Goal: Find specific page/section: Find specific page/section

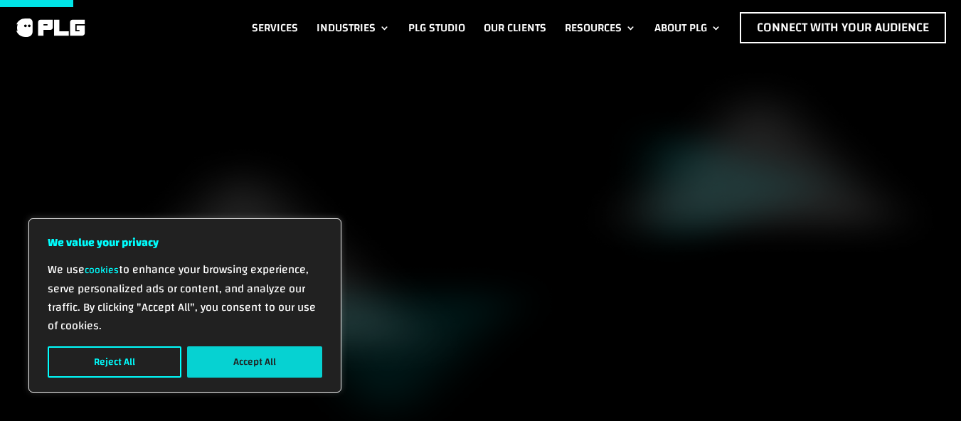
scroll to position [427, 0]
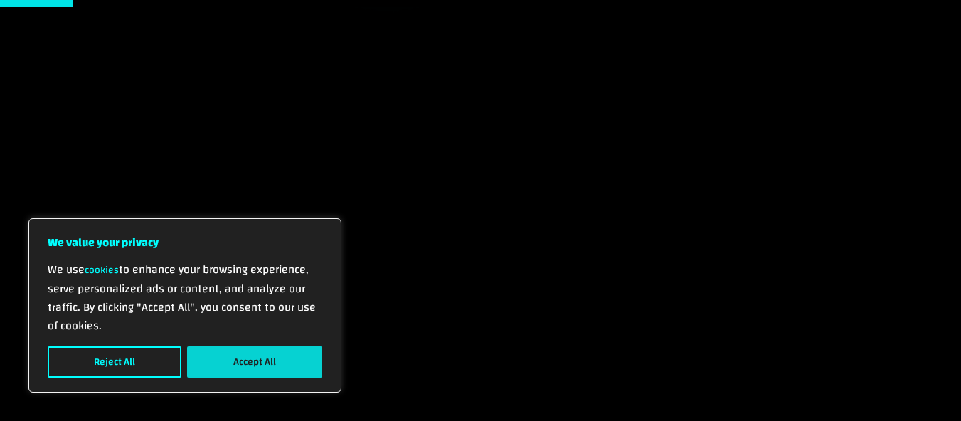
click at [256, 366] on button "Accept All" at bounding box center [254, 362] width 135 height 31
